Goal: Transaction & Acquisition: Purchase product/service

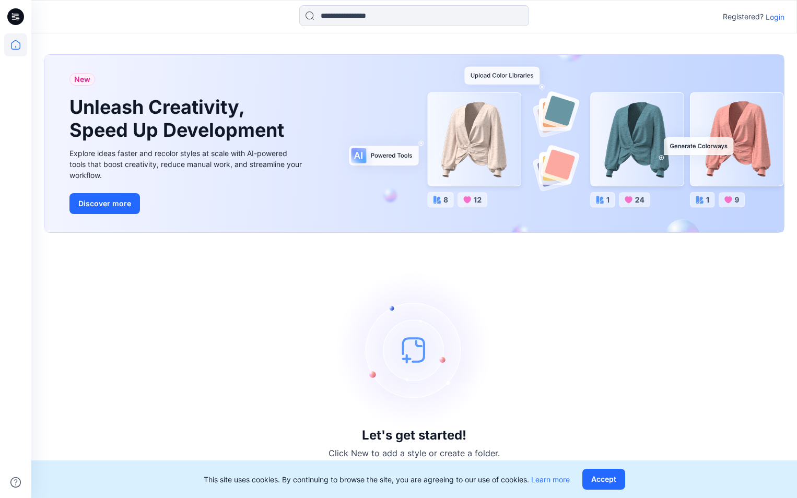
click at [775, 18] on p "Login" at bounding box center [774, 16] width 19 height 11
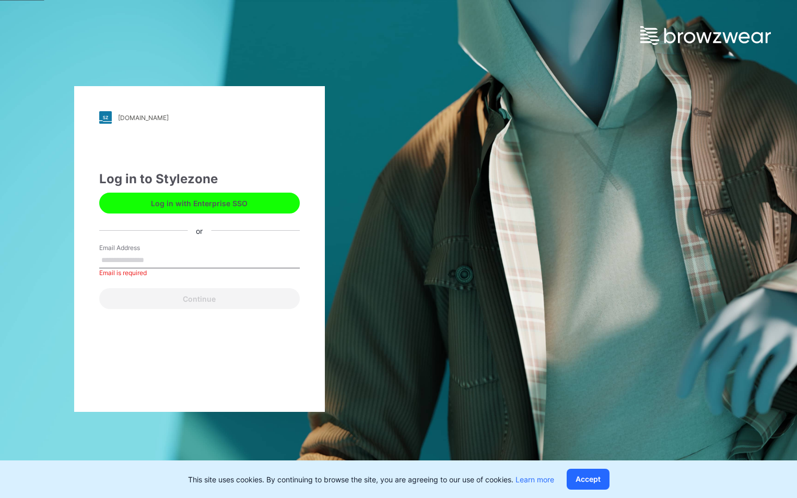
click at [188, 260] on input "Email Address" at bounding box center [199, 261] width 200 height 16
type input "**********"
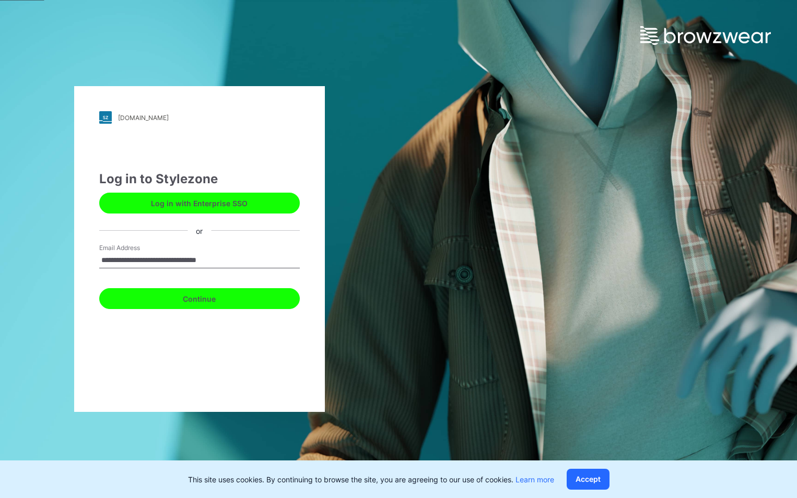
click at [227, 302] on button "Continue" at bounding box center [199, 298] width 200 height 21
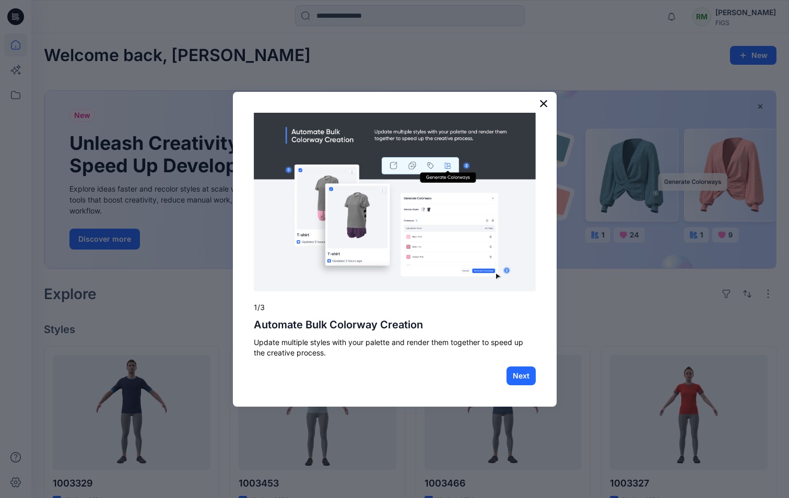
click at [545, 106] on button "×" at bounding box center [544, 103] width 10 height 17
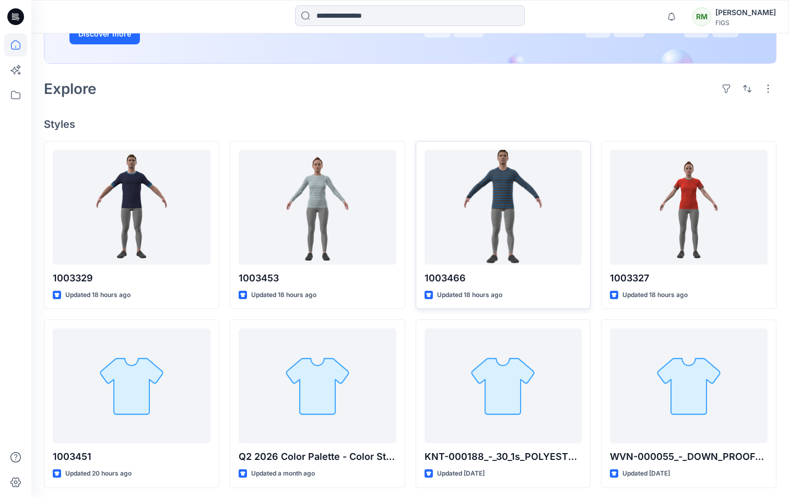
scroll to position [209, 0]
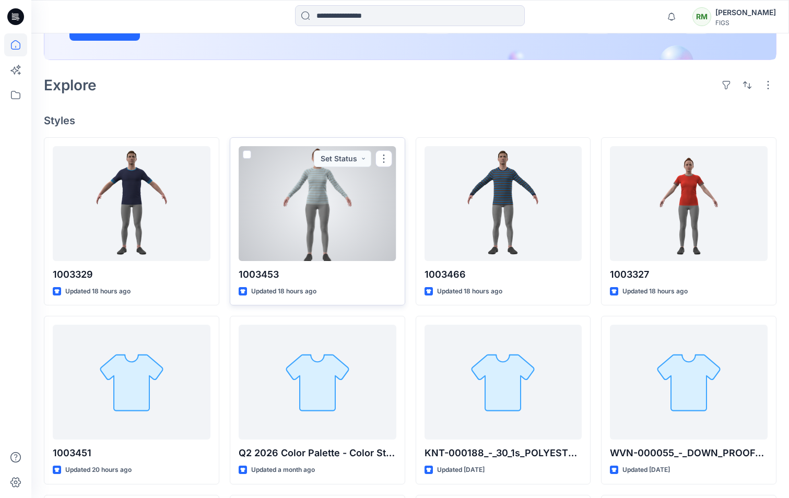
click at [361, 215] on div at bounding box center [318, 203] width 158 height 115
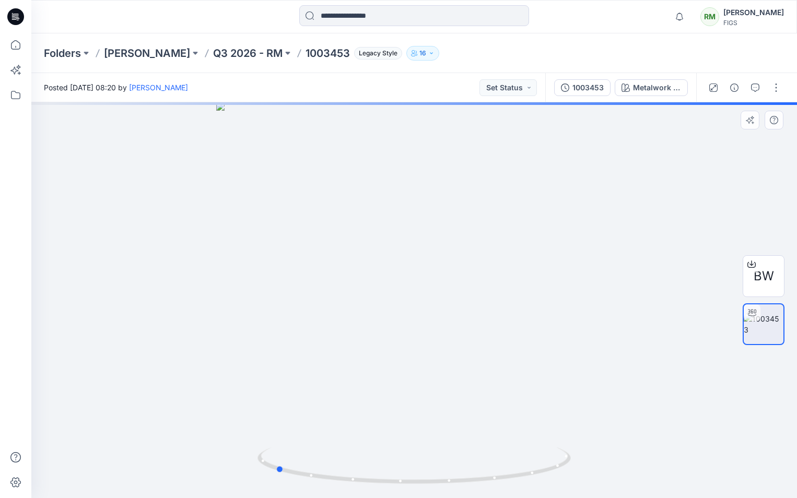
drag, startPoint x: 572, startPoint y: 407, endPoint x: 450, endPoint y: 403, distance: 121.7
click at [450, 403] on div at bounding box center [413, 300] width 765 height 396
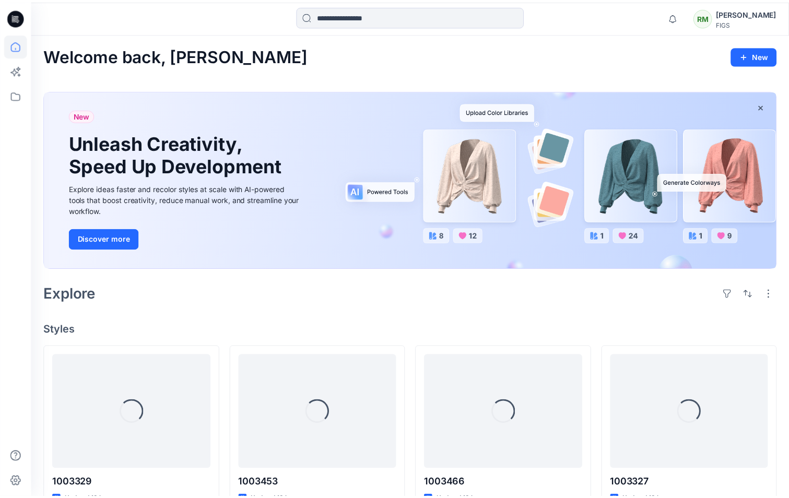
scroll to position [209, 0]
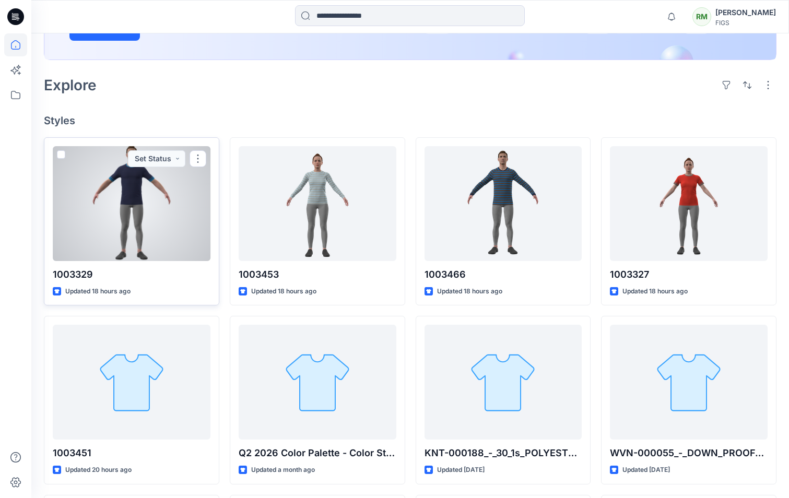
click at [158, 195] on div at bounding box center [132, 203] width 158 height 115
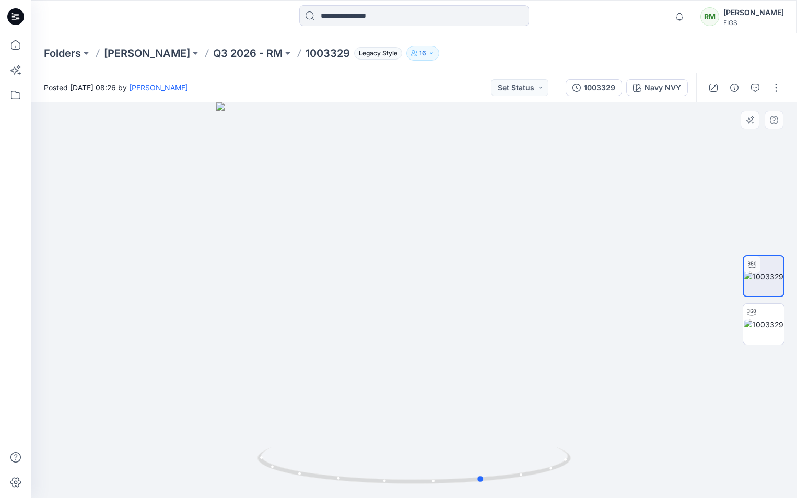
drag, startPoint x: 540, startPoint y: 379, endPoint x: 296, endPoint y: 379, distance: 244.3
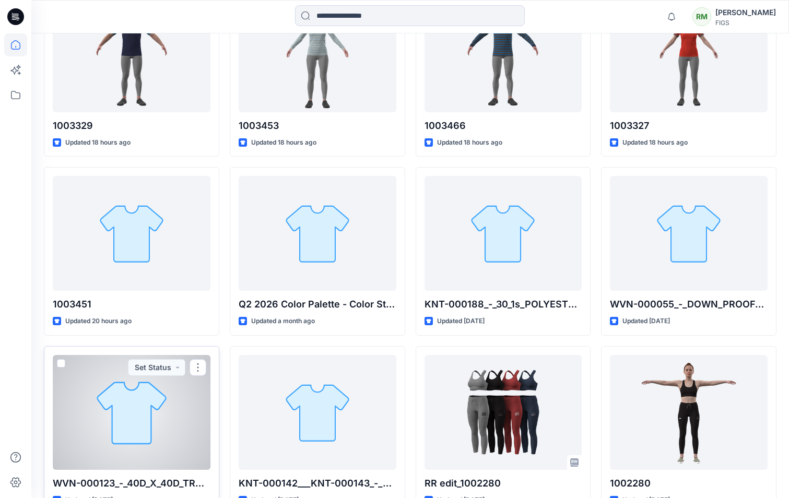
scroll to position [418, 0]
